Goal: Task Accomplishment & Management: Manage account settings

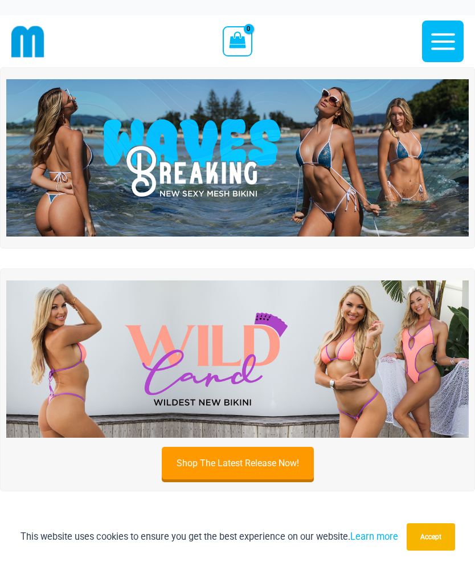
click at [447, 45] on icon "button" at bounding box center [443, 41] width 28 height 28
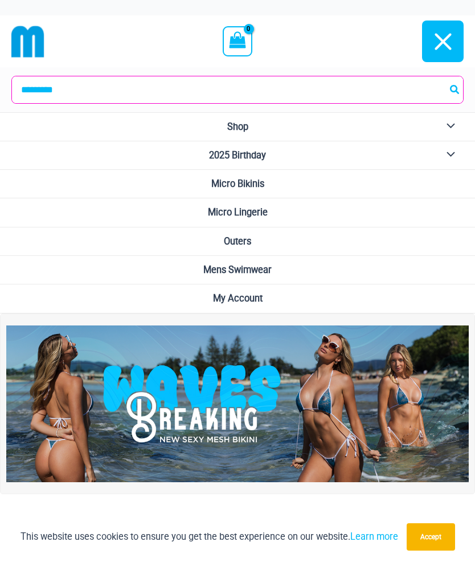
click at [257, 297] on span "My Account" at bounding box center [238, 298] width 50 height 11
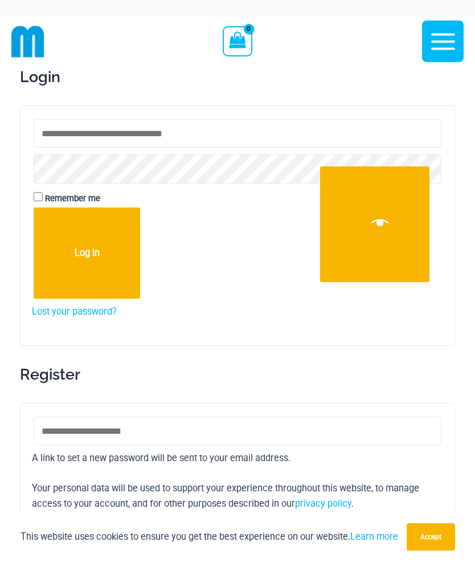
click at [237, 139] on input "Username or email address * Required" at bounding box center [238, 133] width 408 height 28
click at [127, 146] on input "Username or email address * Required" at bounding box center [238, 133] width 408 height 28
type input "**********"
click at [102, 251] on button "Log in" at bounding box center [87, 252] width 107 height 91
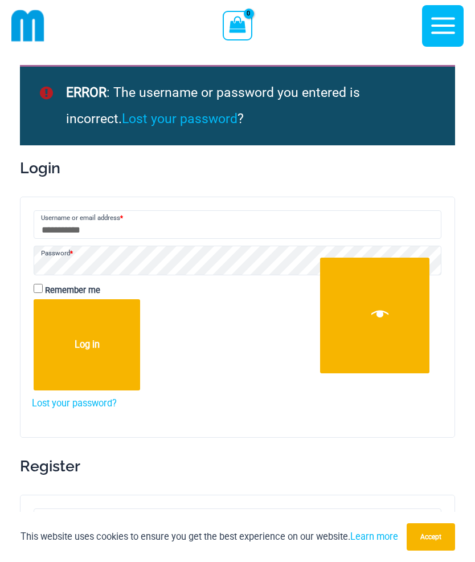
click at [104, 340] on button "Log in" at bounding box center [87, 344] width 107 height 91
click at [38, 301] on button "Log in" at bounding box center [87, 344] width 107 height 91
click at [101, 338] on button "Log in" at bounding box center [87, 344] width 107 height 91
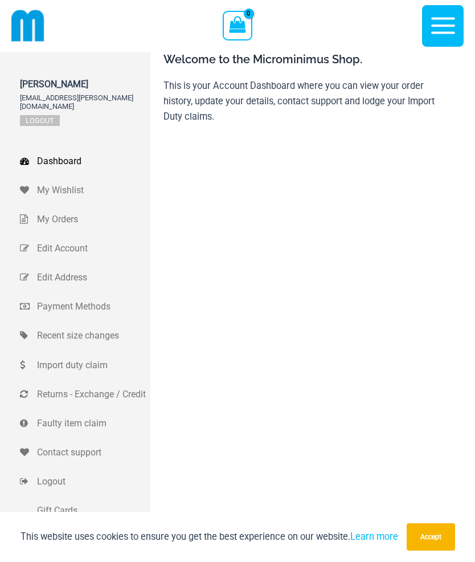
click at [98, 357] on span "Import duty claim" at bounding box center [92, 364] width 111 height 15
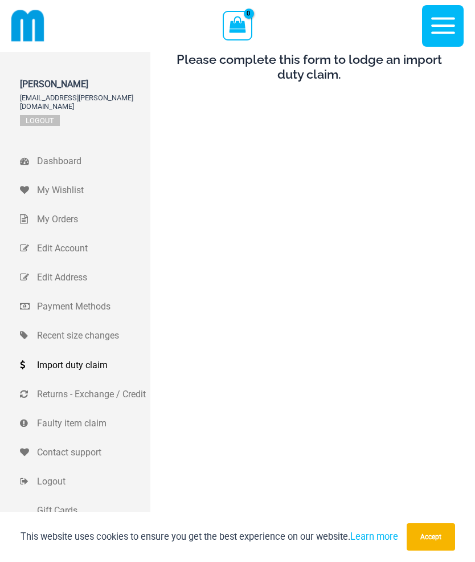
click at [75, 153] on span "Dashboard" at bounding box center [92, 160] width 111 height 15
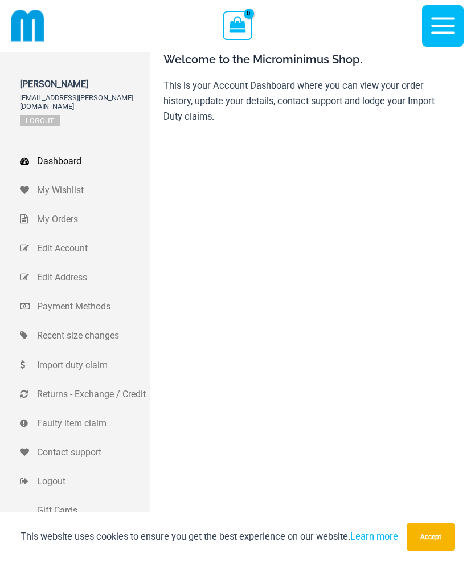
click at [71, 211] on span "My Orders" at bounding box center [92, 218] width 111 height 15
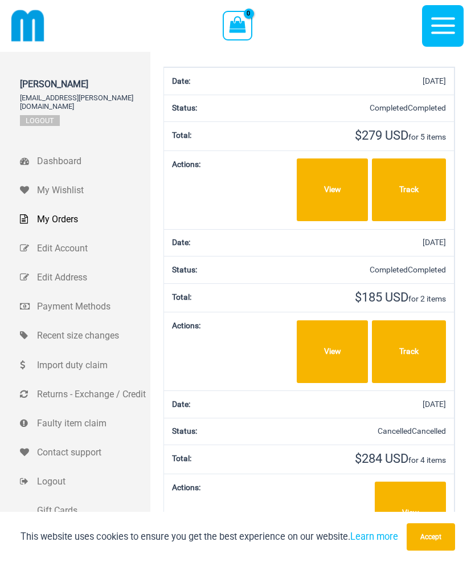
click at [420, 186] on link "Track" at bounding box center [409, 189] width 74 height 63
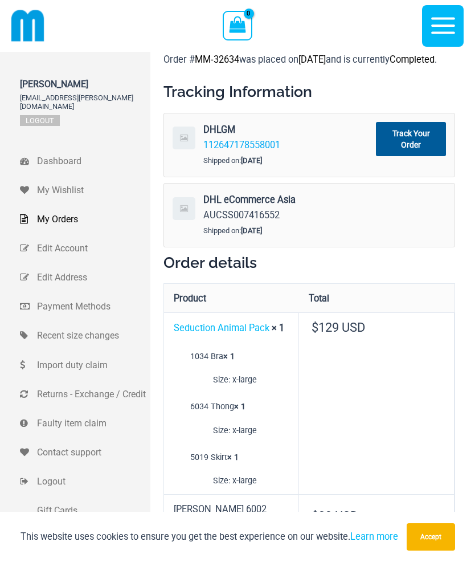
click at [429, 154] on link "Track Your Order" at bounding box center [411, 139] width 70 height 34
click at [414, 229] on div at bounding box center [410, 214] width 87 height 63
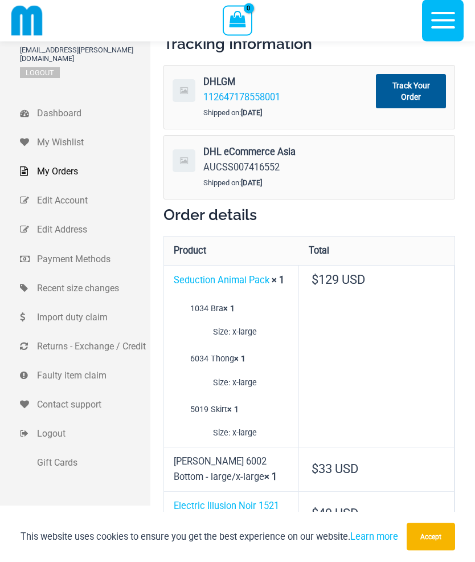
scroll to position [35, 0]
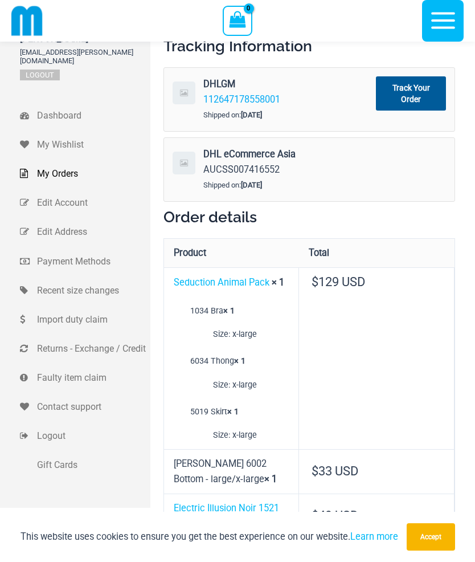
click at [450, 27] on icon "button" at bounding box center [443, 21] width 24 height 17
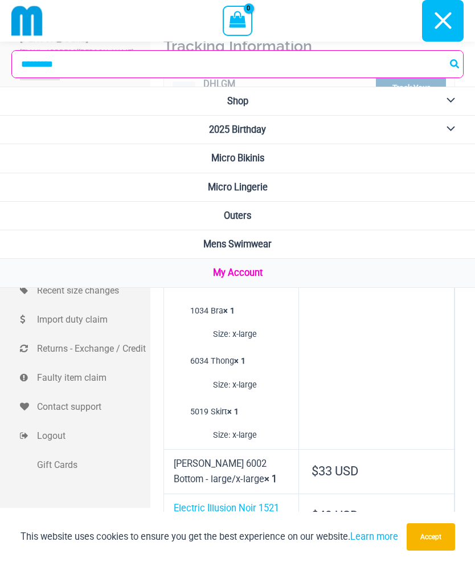
click at [404, 326] on td at bounding box center [377, 322] width 156 height 51
click at [452, 19] on icon "button" at bounding box center [443, 20] width 28 height 28
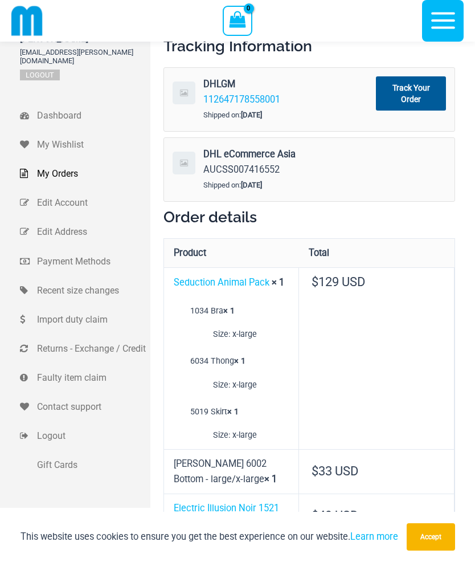
click at [61, 428] on span "Logout" at bounding box center [92, 435] width 111 height 15
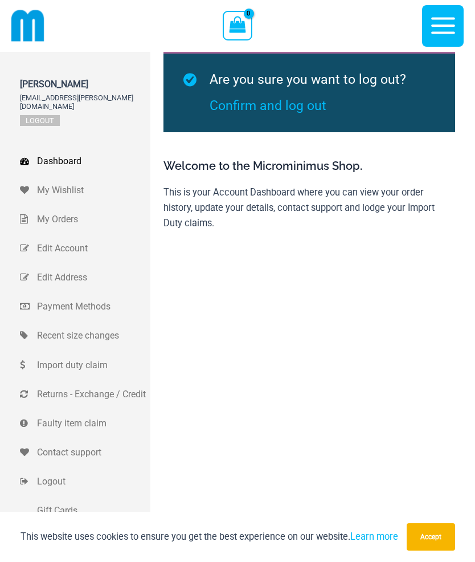
click at [443, 30] on icon "button" at bounding box center [443, 25] width 28 height 28
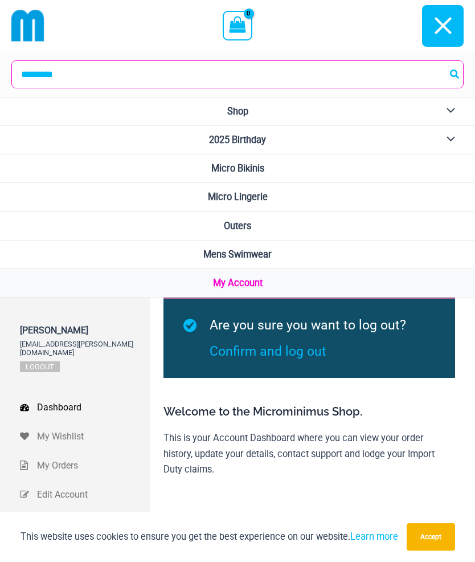
click at [266, 201] on span "Micro Lingerie" at bounding box center [238, 196] width 60 height 11
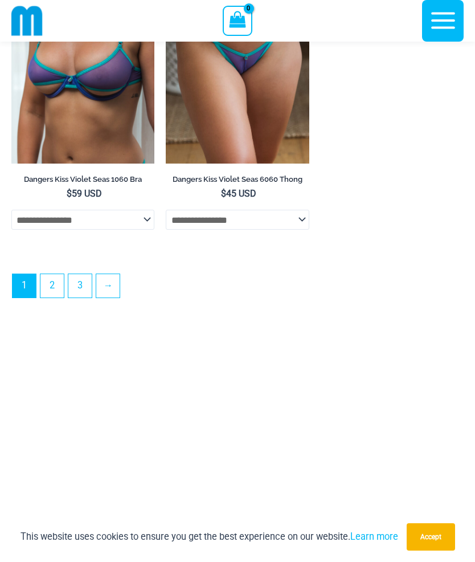
scroll to position [3394, 0]
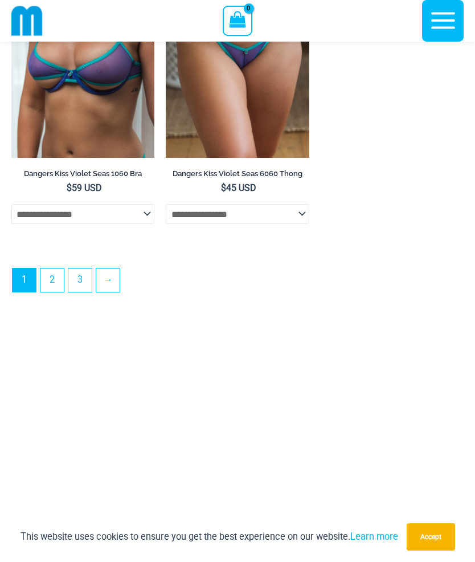
click at [110, 289] on link "→" at bounding box center [107, 279] width 23 height 23
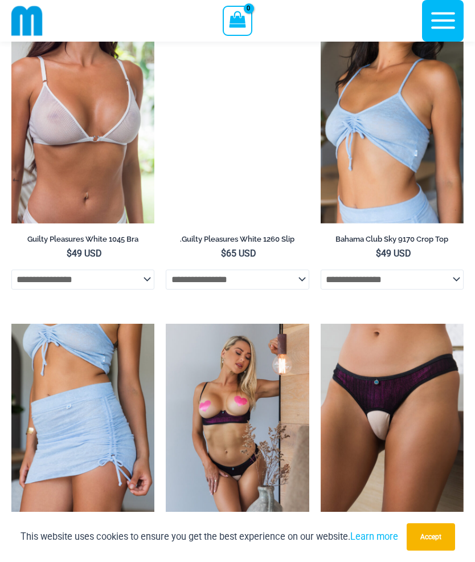
scroll to position [1064, 0]
